Goal: Task Accomplishment & Management: Use online tool/utility

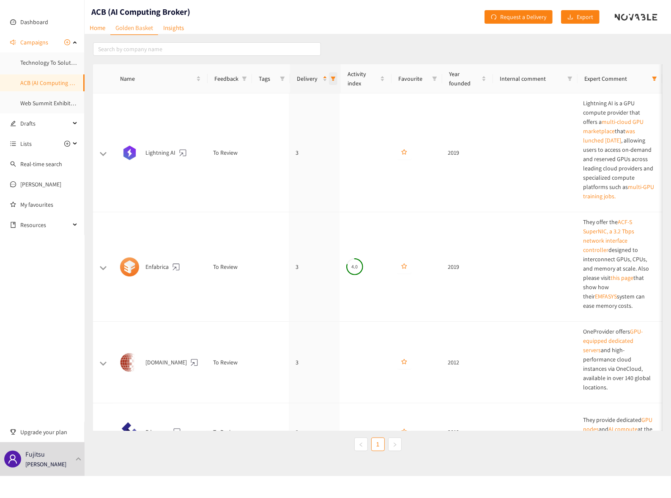
click at [332, 77] on icon "filter" at bounding box center [333, 79] width 5 height 4
click at [262, 168] on input "checkbox" at bounding box center [261, 169] width 7 height 7
checkbox input "false"
click at [260, 156] on input "checkbox" at bounding box center [261, 156] width 7 height 7
checkbox input "false"
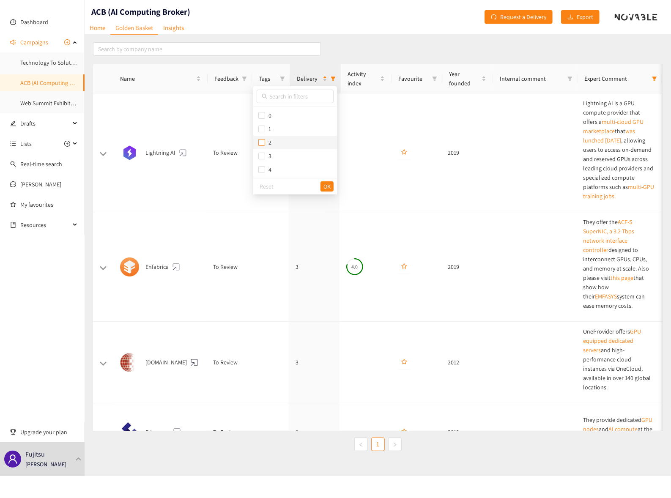
click at [262, 143] on input "checkbox" at bounding box center [261, 142] width 7 height 7
click at [325, 184] on span "OK" at bounding box center [326, 186] width 7 height 9
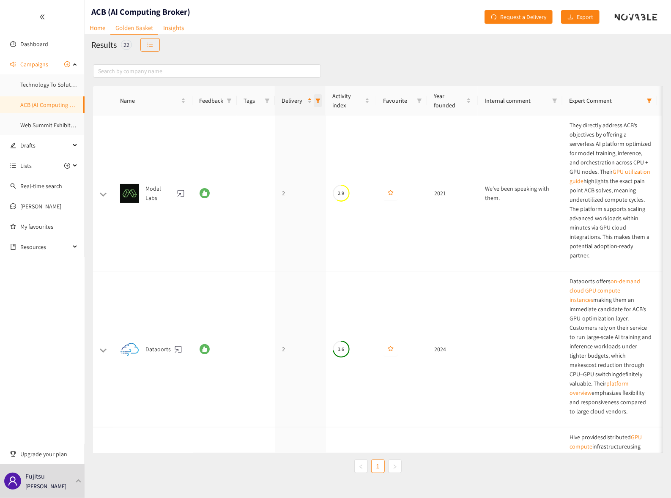
click at [318, 101] on icon "filter" at bounding box center [317, 100] width 5 height 5
click at [247, 163] on input "checkbox" at bounding box center [246, 164] width 7 height 7
checkbox input "false"
click at [249, 175] on input "checkbox" at bounding box center [246, 177] width 7 height 7
checkbox input "true"
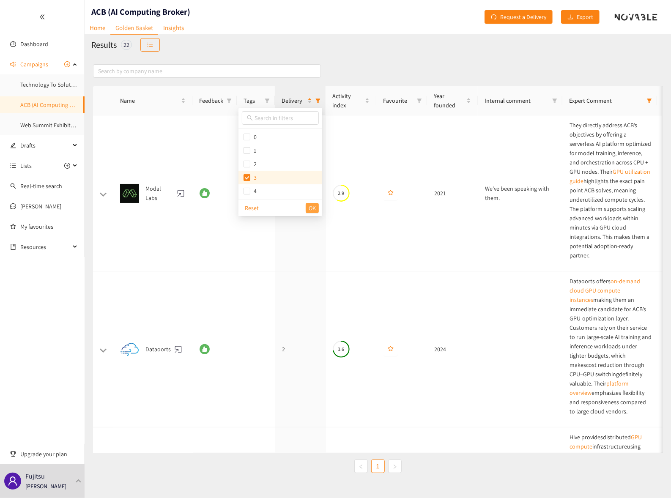
click at [310, 206] on span "OK" at bounding box center [312, 207] width 7 height 9
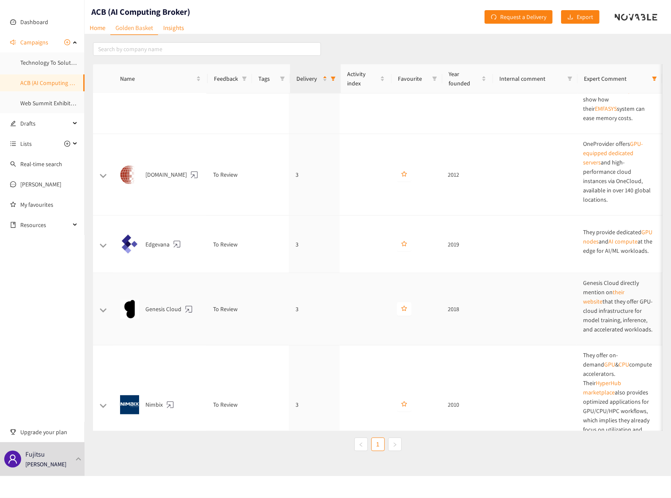
scroll to position [235, 0]
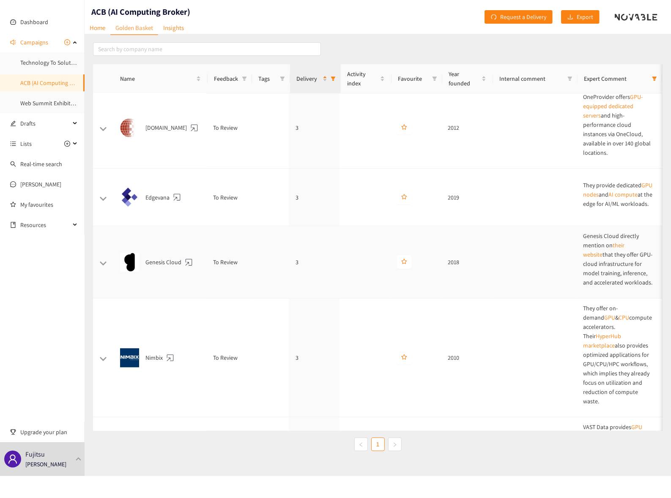
click at [101, 261] on button at bounding box center [103, 263] width 8 height 5
